Goal: Transaction & Acquisition: Purchase product/service

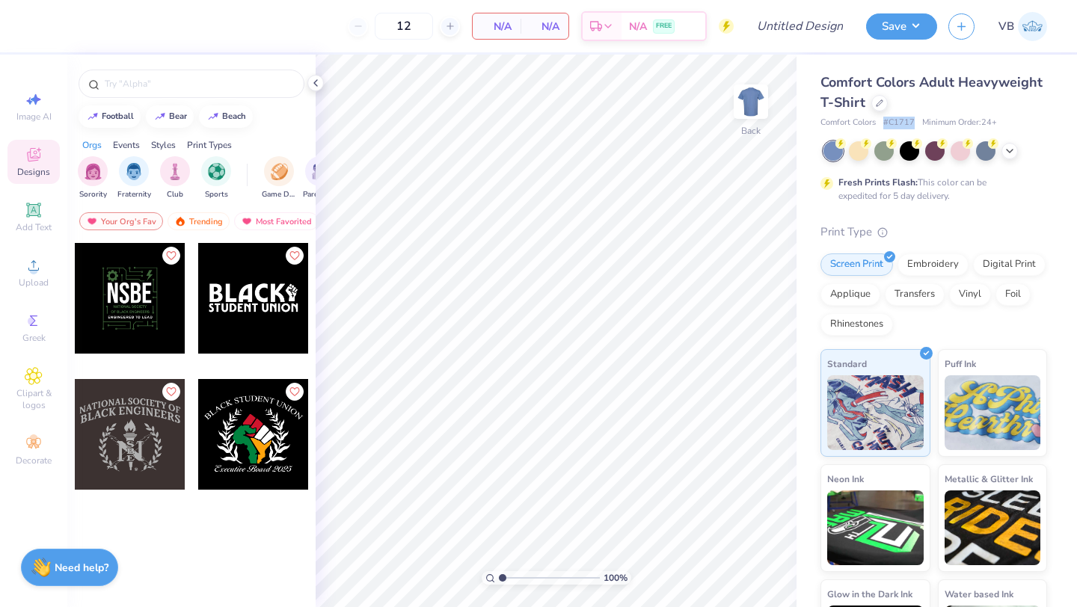
drag, startPoint x: 886, startPoint y: 122, endPoint x: 913, endPoint y: 123, distance: 27.7
click at [913, 123] on span "# C1717" at bounding box center [898, 123] width 31 height 13
copy span "# C1717"
click at [883, 102] on icon at bounding box center [879, 101] width 7 height 7
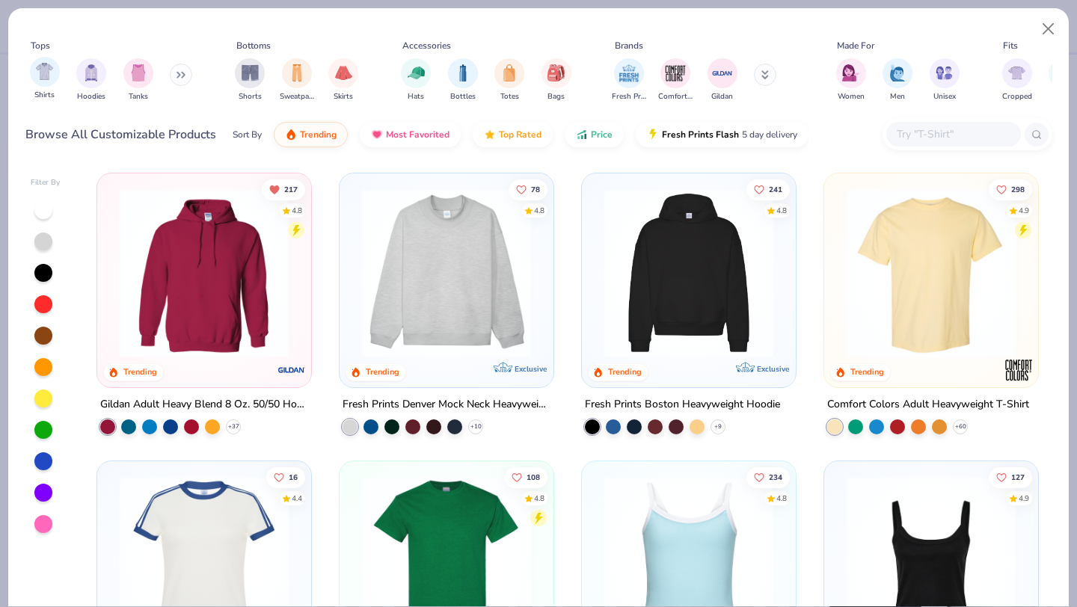
click at [34, 85] on div "Shirts" at bounding box center [45, 79] width 30 height 44
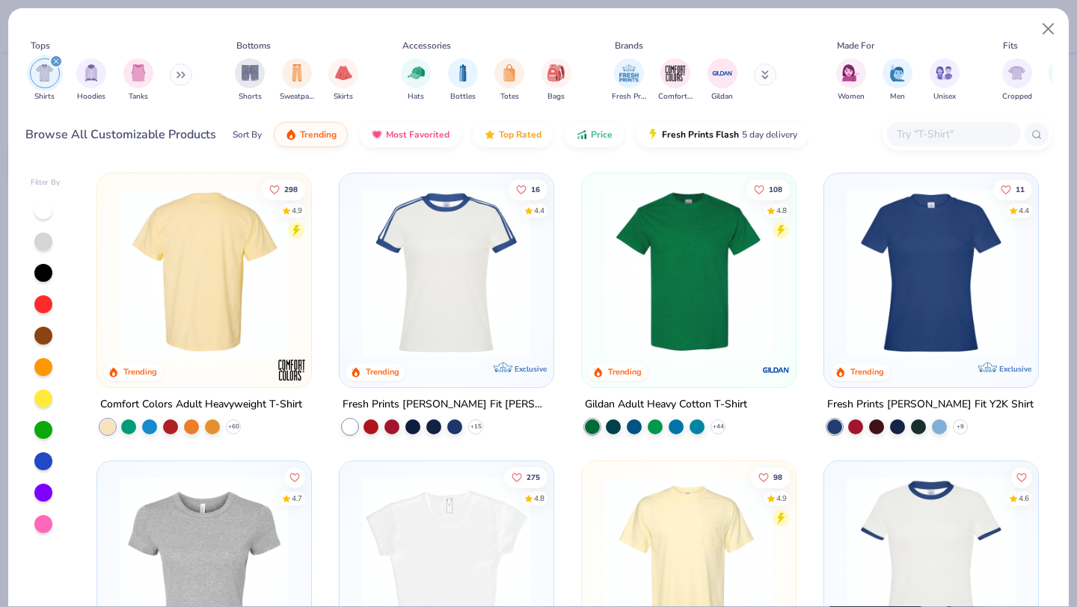
click at [236, 308] on img at bounding box center [204, 273] width 184 height 169
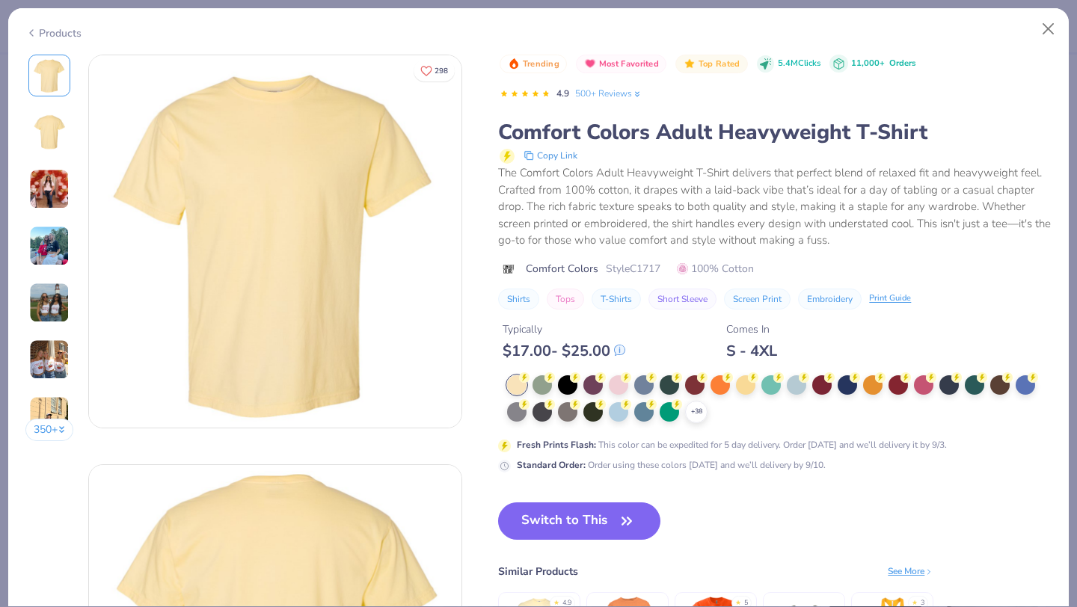
click at [548, 153] on button "Copy Link" at bounding box center [550, 156] width 63 height 18
